Goal: Entertainment & Leisure: Consume media (video, audio)

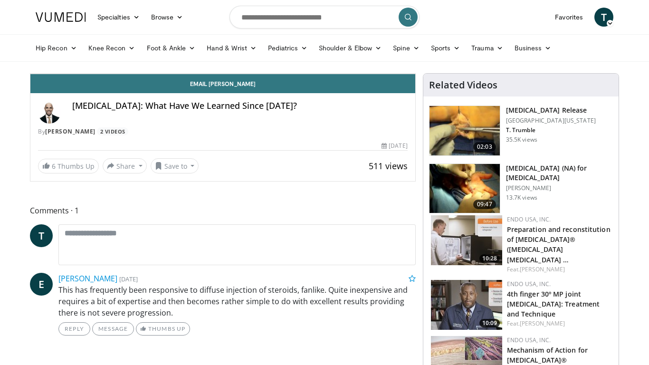
click at [415, 74] on span "Video Player" at bounding box center [405, 64] width 19 height 19
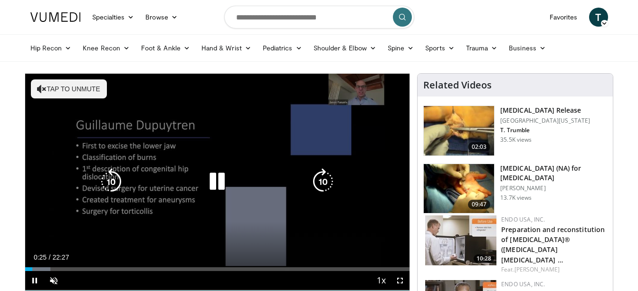
click at [60, 89] on button "Tap to unmute" at bounding box center [69, 88] width 76 height 19
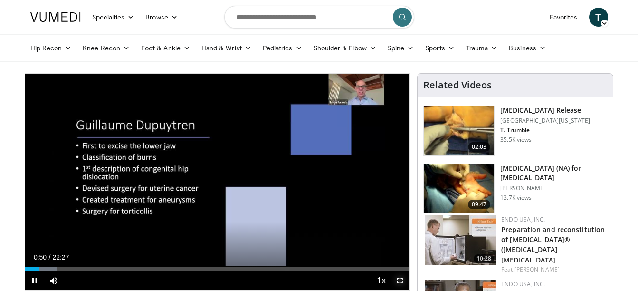
click at [401, 280] on span "Video Player" at bounding box center [400, 280] width 19 height 19
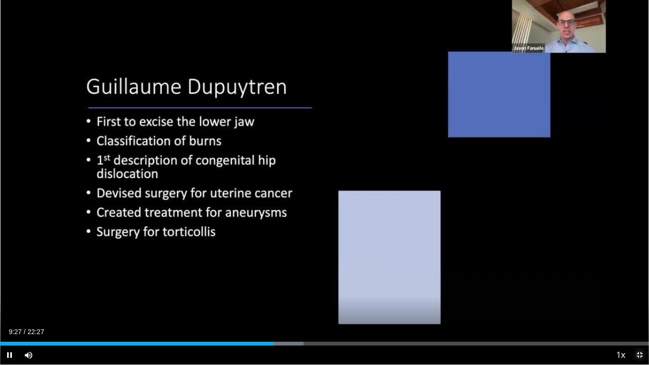
click at [640, 290] on span "Video Player" at bounding box center [639, 354] width 19 height 19
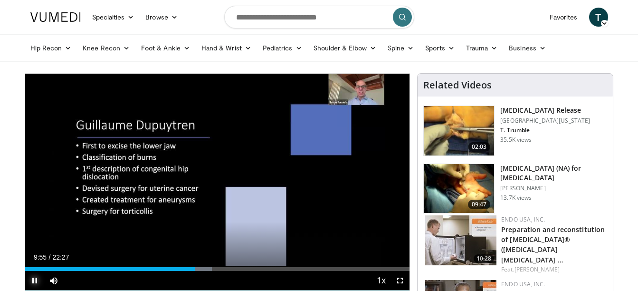
click at [37, 281] on span "Video Player" at bounding box center [34, 280] width 19 height 19
